Goal: Navigation & Orientation: Find specific page/section

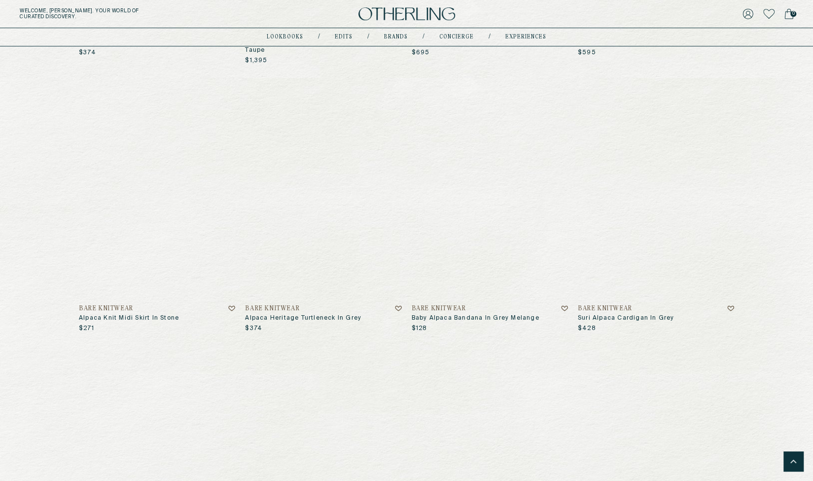
scroll to position [2959, 0]
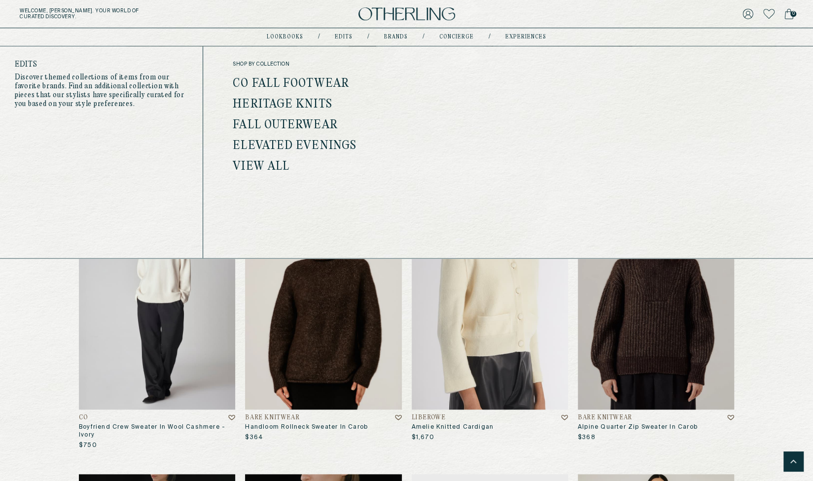
click at [275, 104] on link "Heritage Knits" at bounding box center [282, 104] width 99 height 13
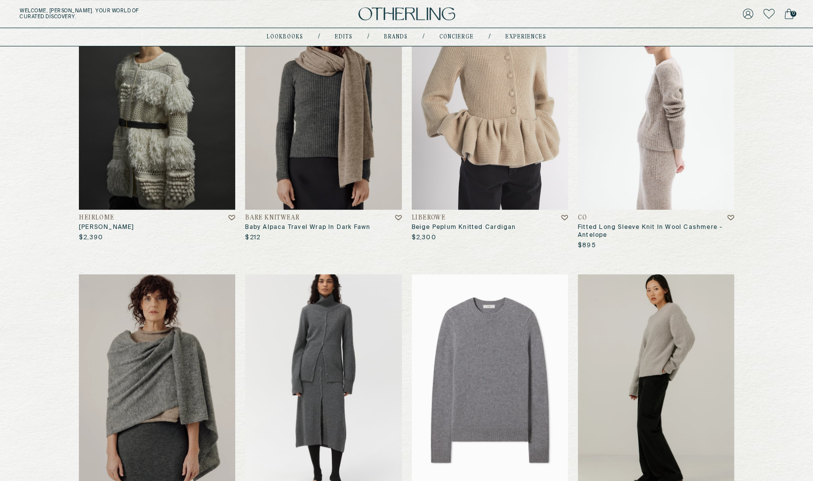
scroll to position [0, 0]
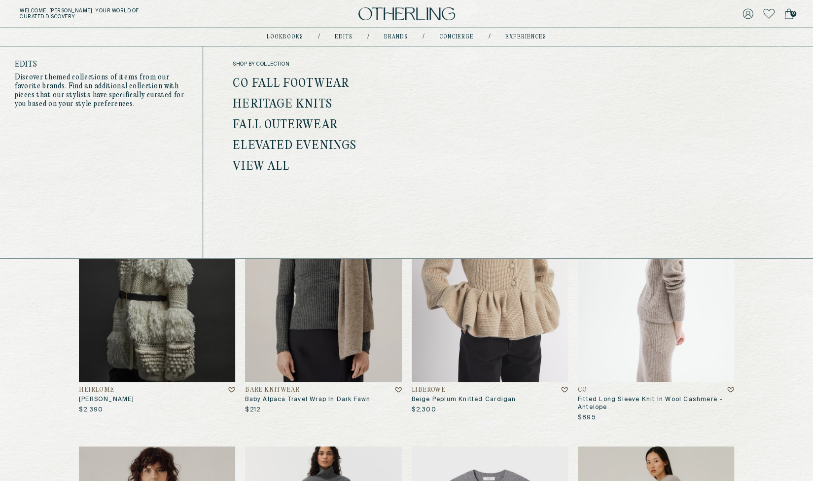
click at [280, 147] on link "Elevated Evenings" at bounding box center [295, 146] width 124 height 13
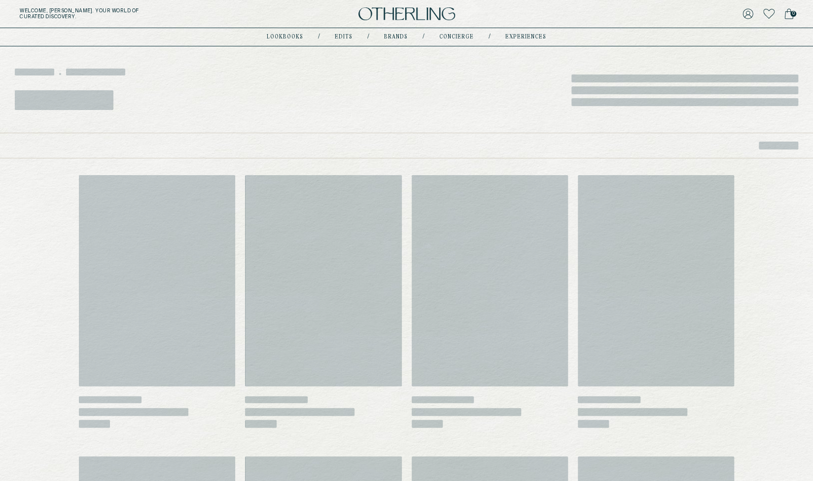
click at [406, 173] on div "‌ ‌ ‌ ‌ ‌ ‌ ‌ ‌ ‌ ‌ ‌ ‌ ‌ ‌ ‌ ‌ ‌ ‌ ‌ ‌ ‌ ‌ ‌ ‌ ‌ ‌ ‌ ‌ ‌ ‌ ‌ ‌" at bounding box center [407, 442] width 656 height 538
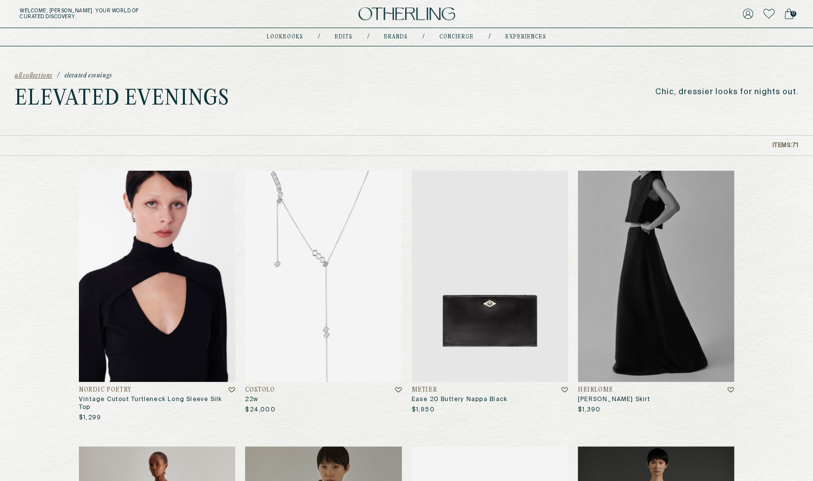
click at [478, 83] on div "all collections / Elevated Evenings Elevated Evenings Chic, dressier looks for …" at bounding box center [406, 90] width 813 height 89
click at [695, 90] on p "Chic, dressier looks for nights out." at bounding box center [727, 92] width 143 height 9
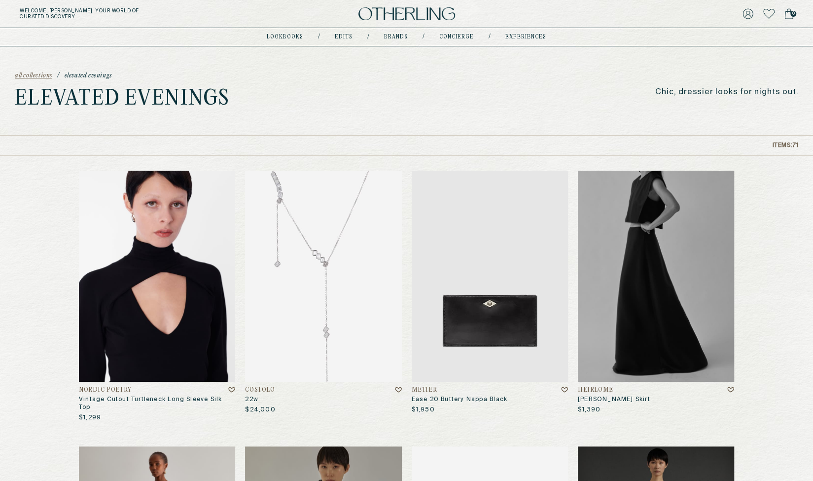
click at [516, 98] on div "all collections / Elevated Evenings Elevated Evenings Chic, dressier looks for …" at bounding box center [406, 90] width 813 height 89
click at [93, 99] on h1 "Elevated Evenings" at bounding box center [122, 99] width 215 height 20
click at [257, 102] on div "all collections / Elevated Evenings Elevated Evenings Chic, dressier looks for …" at bounding box center [406, 90] width 813 height 89
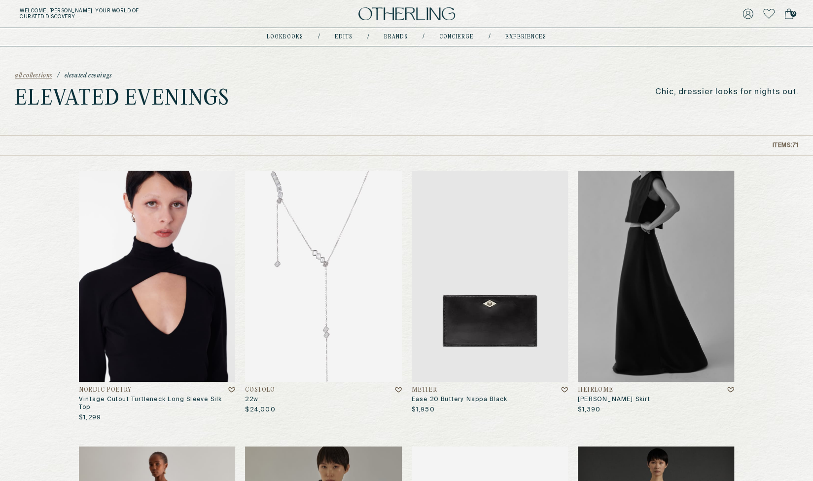
click at [432, 96] on div "all collections / Elevated Evenings Elevated Evenings Chic, dressier looks for …" at bounding box center [406, 90] width 813 height 89
click at [425, 17] on img at bounding box center [407, 13] width 97 height 13
